Goal: Find contact information: Find contact information

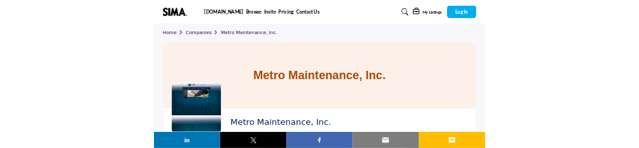
scroll to position [916, 0]
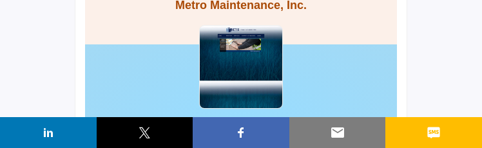
scroll to position [193, 0]
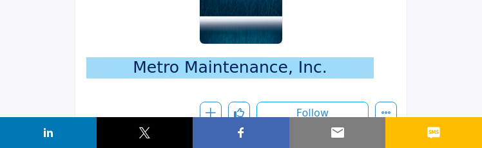
click at [242, 68] on span "Metro Maintenance, Inc." at bounding box center [229, 67] width 287 height 21
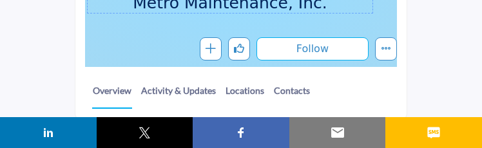
scroll to position [322, 0]
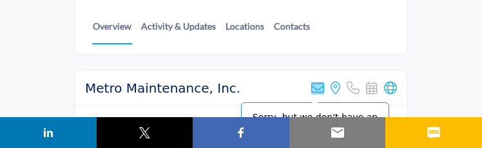
click at [318, 88] on icon at bounding box center [317, 88] width 13 height 13
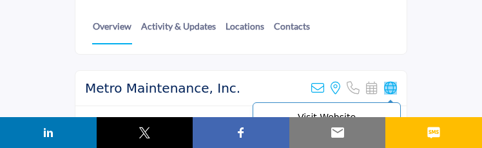
click at [392, 88] on icon at bounding box center [390, 88] width 13 height 13
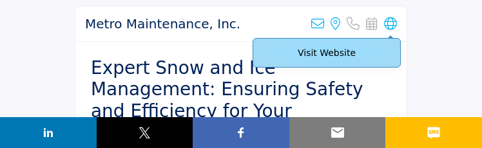
click at [329, 62] on span "Visit Website" at bounding box center [327, 53] width 148 height 30
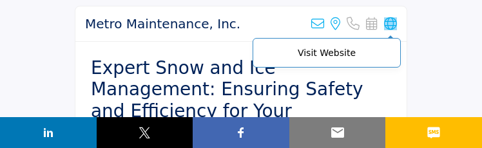
click at [390, 26] on icon at bounding box center [390, 23] width 13 height 13
click at [393, 25] on icon at bounding box center [390, 23] width 13 height 13
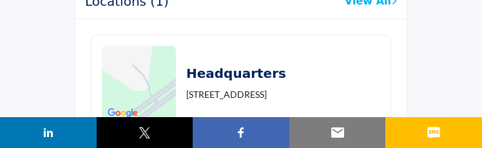
scroll to position [1368, 0]
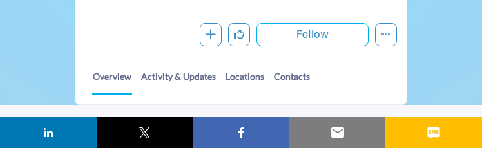
scroll to position [336, 0]
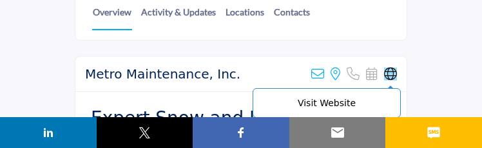
click at [392, 72] on icon at bounding box center [390, 74] width 13 height 13
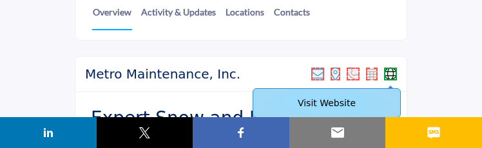
click at [344, 110] on span "Visit Website" at bounding box center [327, 103] width 148 height 30
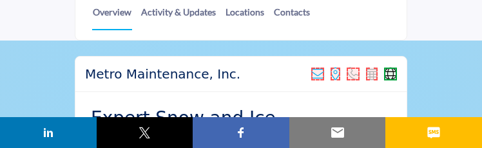
scroll to position [401, 0]
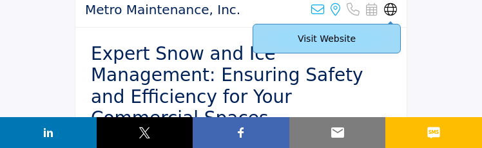
click at [327, 48] on span "Visit Website" at bounding box center [327, 39] width 148 height 30
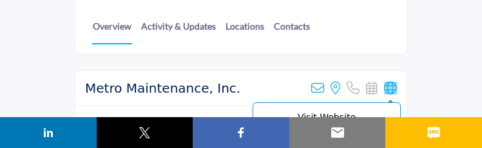
scroll to position [387, 0]
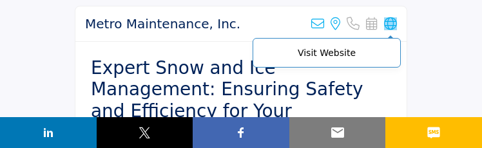
click at [389, 22] on icon at bounding box center [390, 23] width 13 height 13
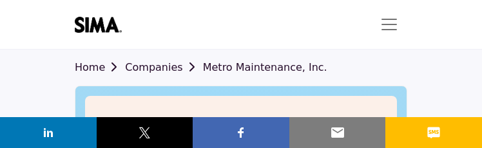
scroll to position [64, 0]
